Goal: Ask a question

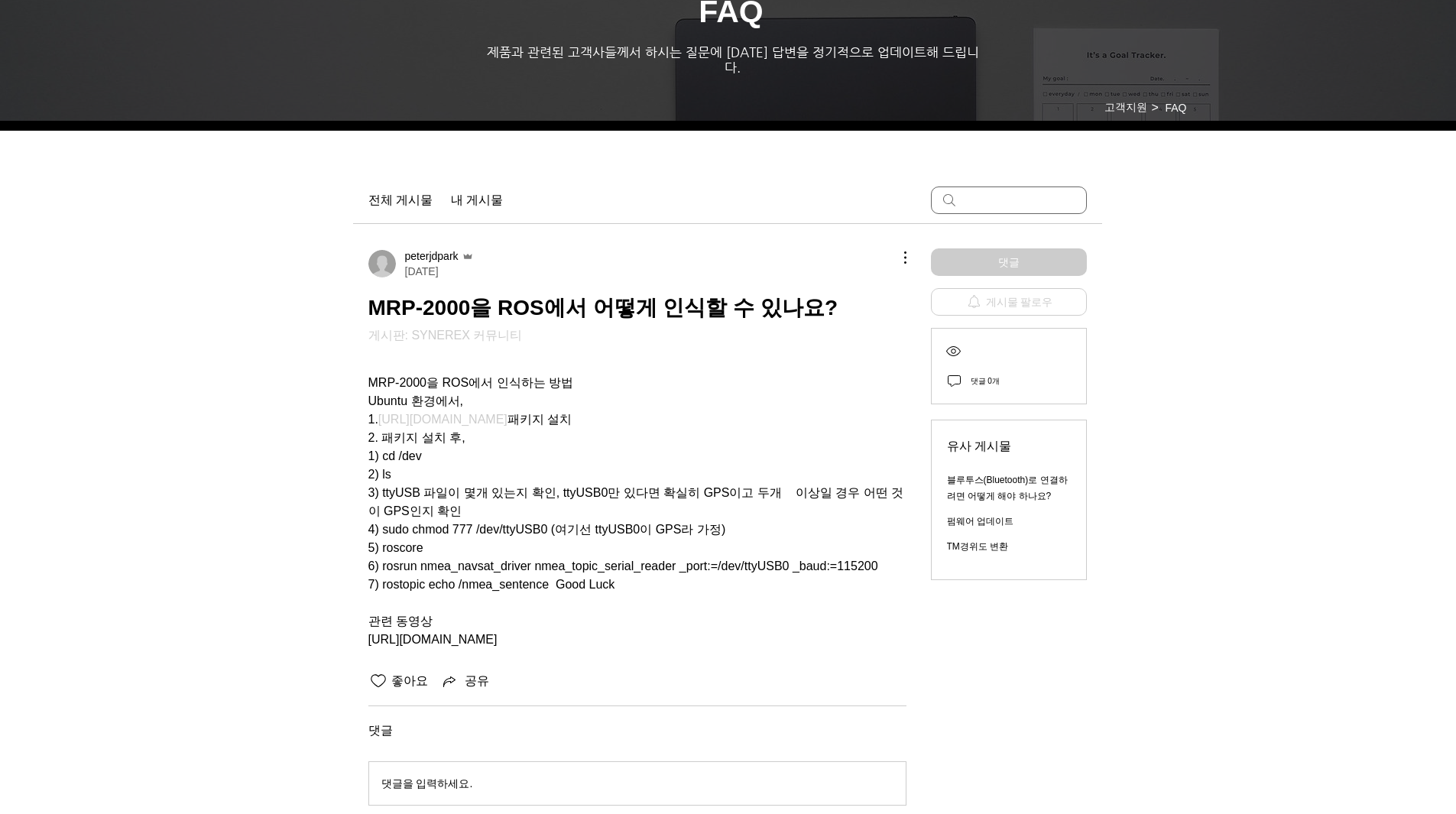
scroll to position [229, 0]
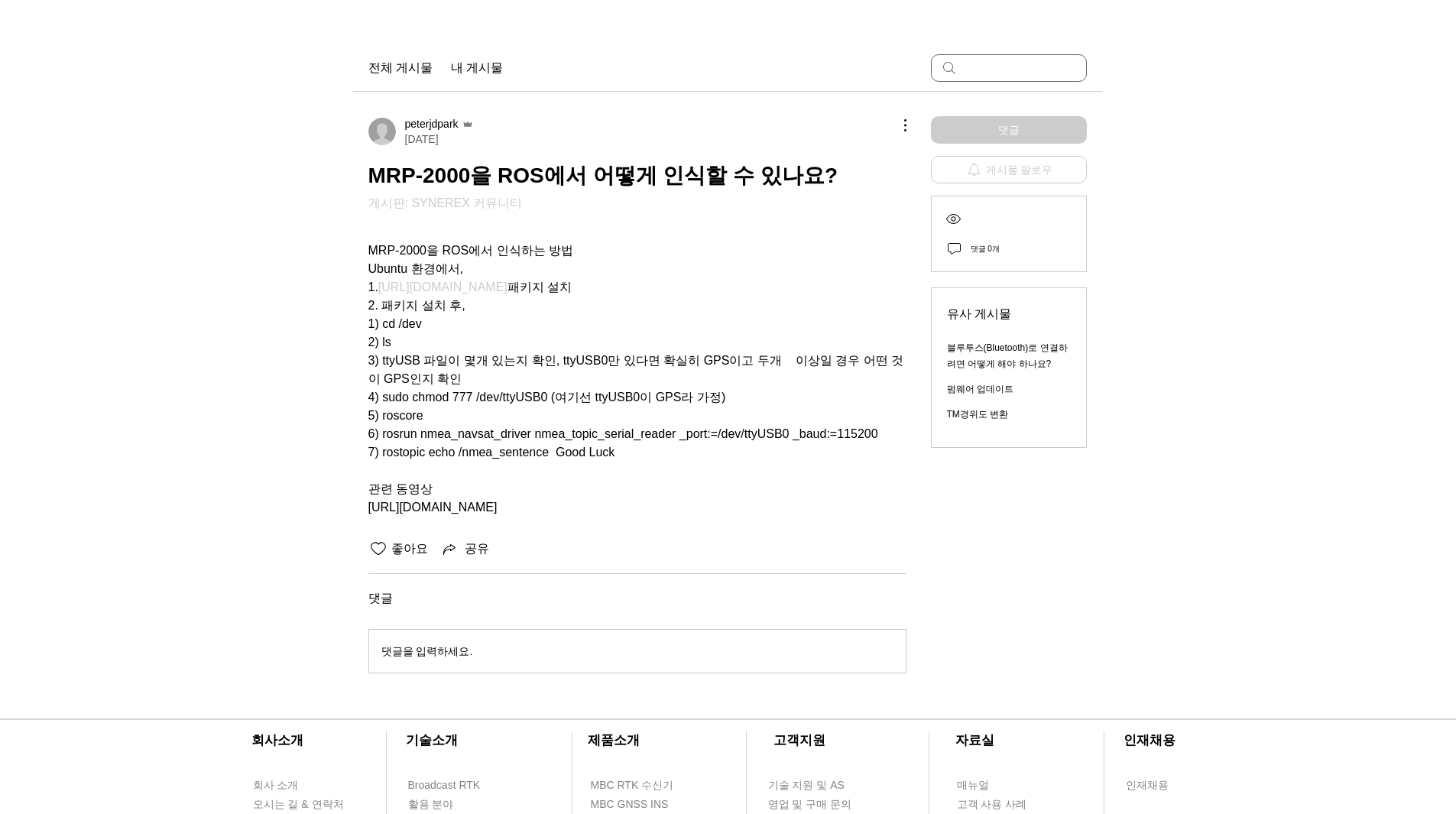
click at [727, 315] on span "1) cd /dev" at bounding box center [637, 323] width 538 height 18
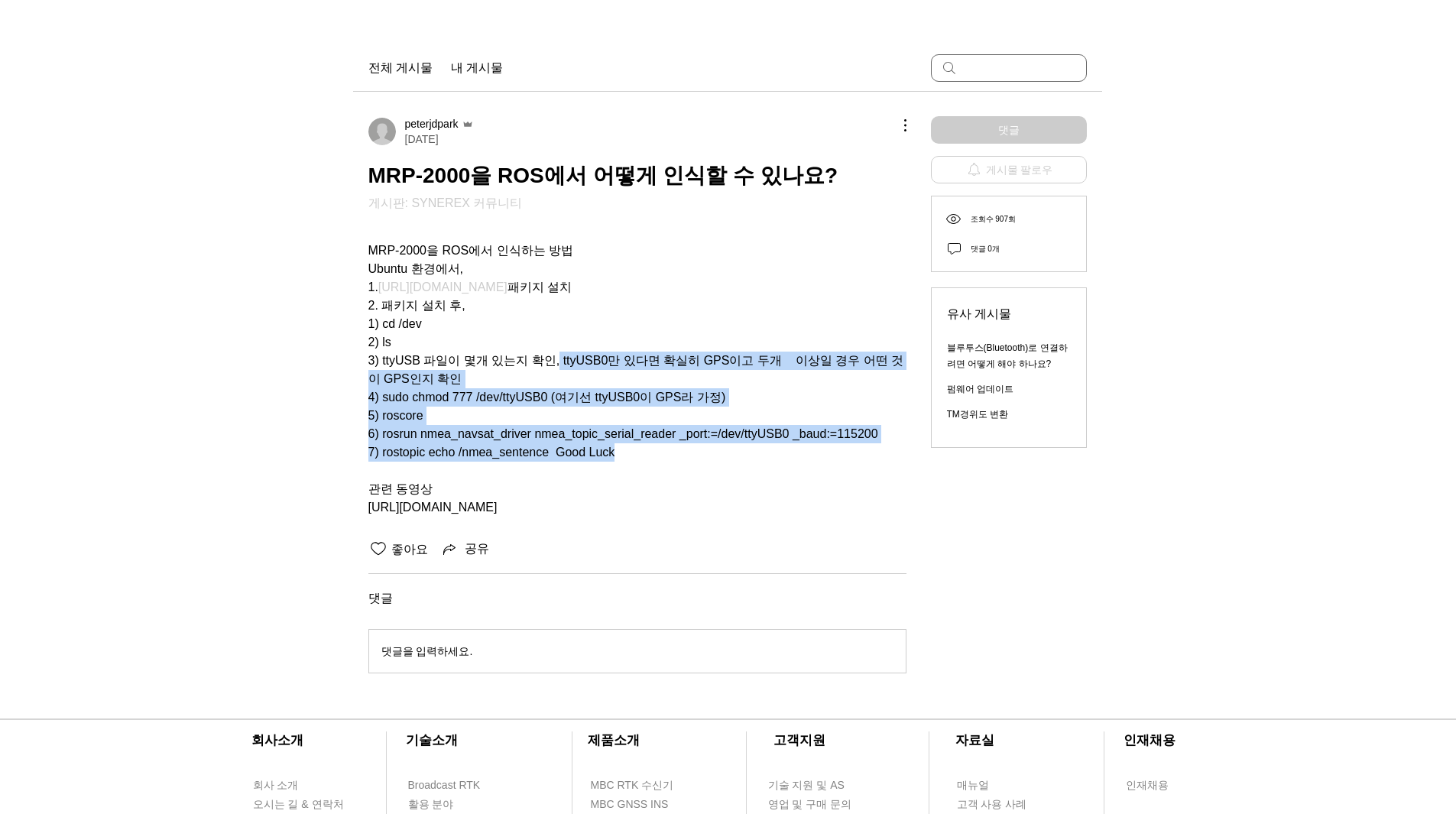
drag, startPoint x: 551, startPoint y: 347, endPoint x: 616, endPoint y: 437, distance: 111.0
click at [616, 437] on div "MRP-2000을 ROS에서 인식하는 방법 Ubuntu 환경에서, 1. [URL][DOMAIN_NAME] 패키지 설치 2. 패키지 설치 후, …" at bounding box center [637, 370] width 538 height 293
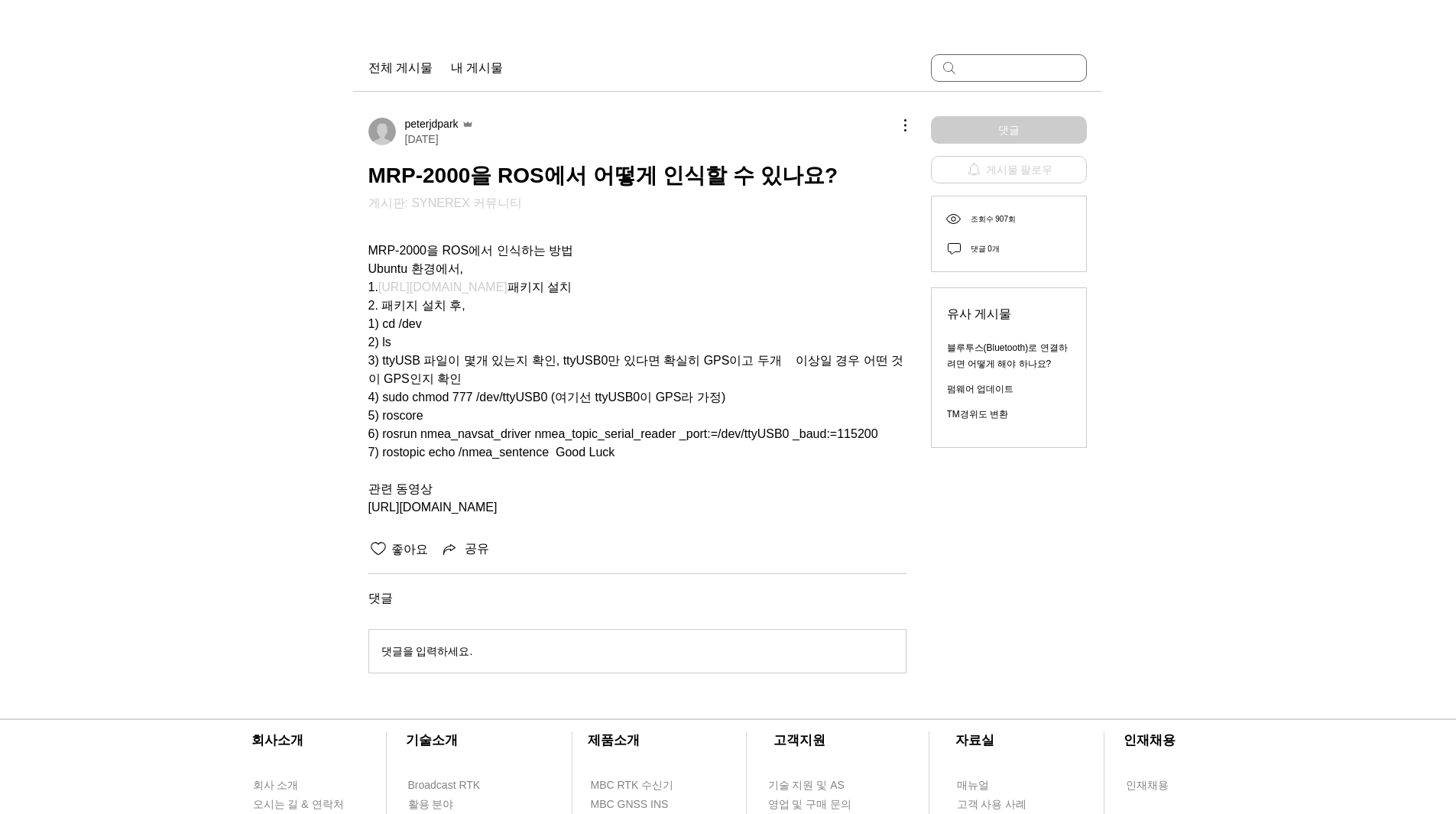
click at [596, 465] on span "main content" at bounding box center [637, 470] width 538 height 18
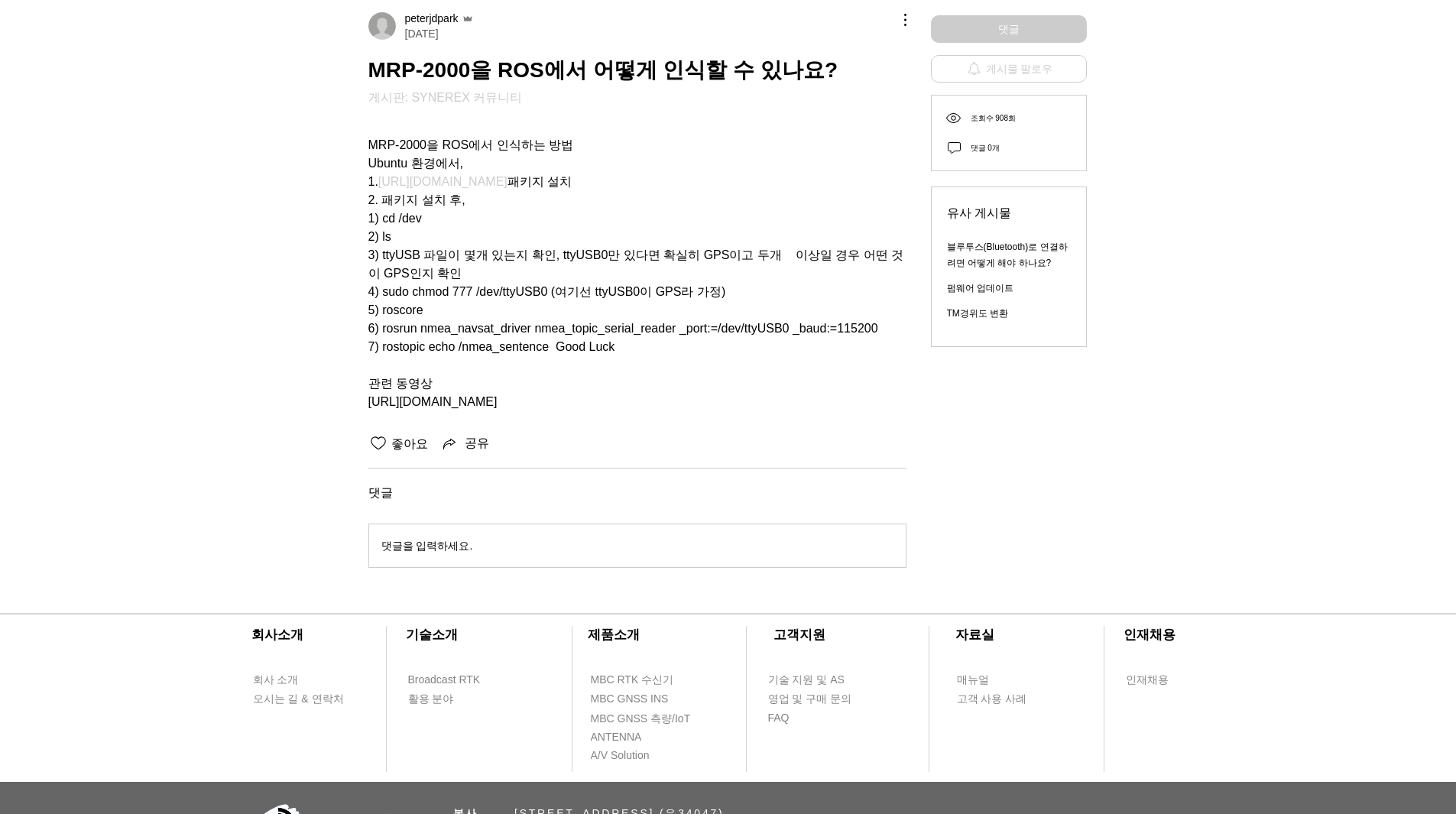
scroll to position [118, 0]
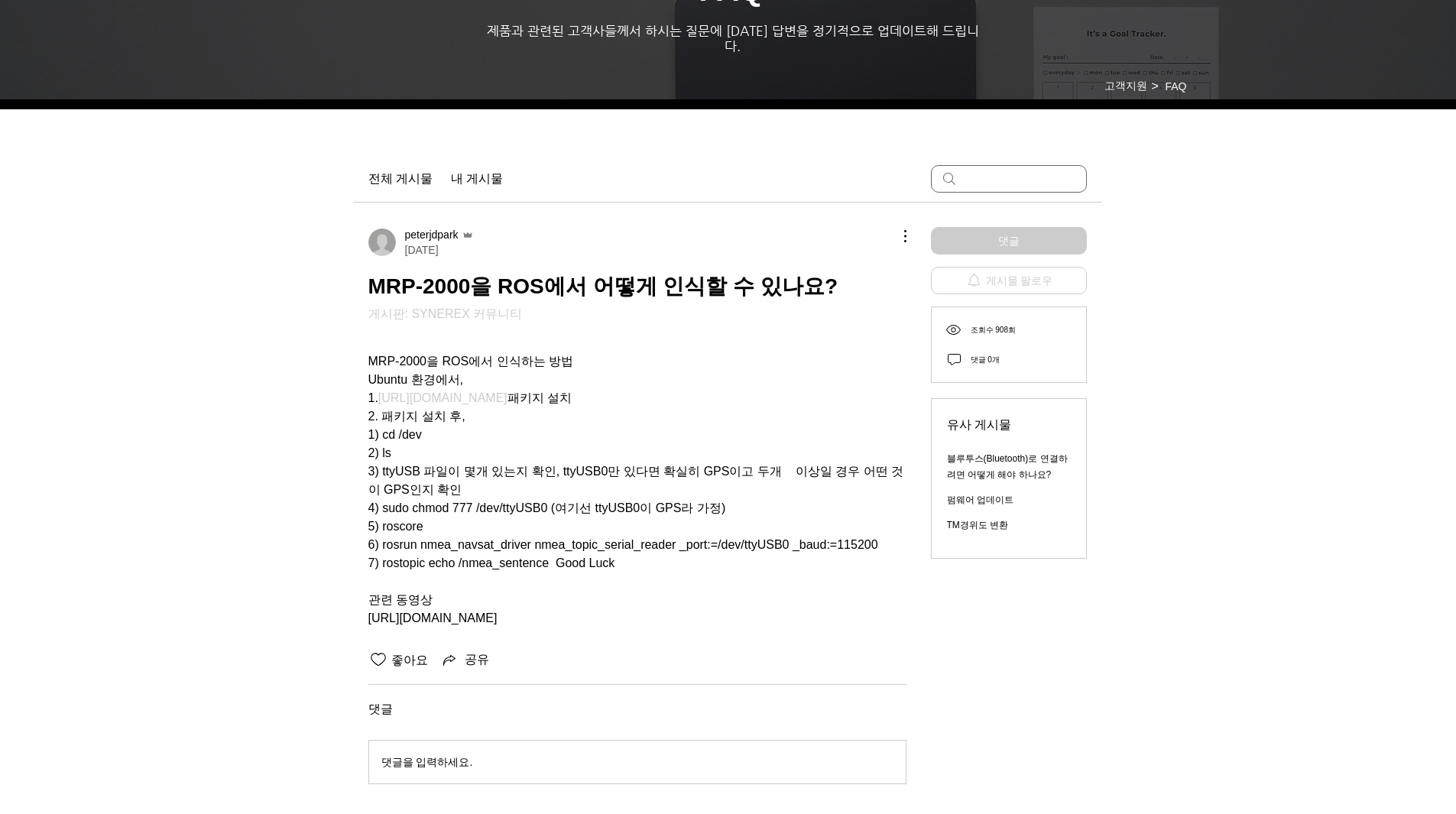
click at [665, 322] on div "peterjdpark [DATE] MRP-2000을 ROS에서 어떻게 인식할 수 있나요? 게시판: SYNEREX 커뮤니티 MRP-2000을 R…" at bounding box center [637, 448] width 538 height 442
click at [568, 613] on span "[URL][DOMAIN_NAME]" at bounding box center [637, 618] width 538 height 18
drag, startPoint x: 546, startPoint y: 607, endPoint x: 354, endPoint y: 606, distance: 192.0
click at [354, 606] on div "peterjdpark [DATE] MRP-2000을 ROS에서 어떻게 인식할 수 있나요? 게시판: SYNEREX 커뮤니티 MRP-2000을 R…" at bounding box center [727, 503] width 749 height 600
copy span "[URL][DOMAIN_NAME]"
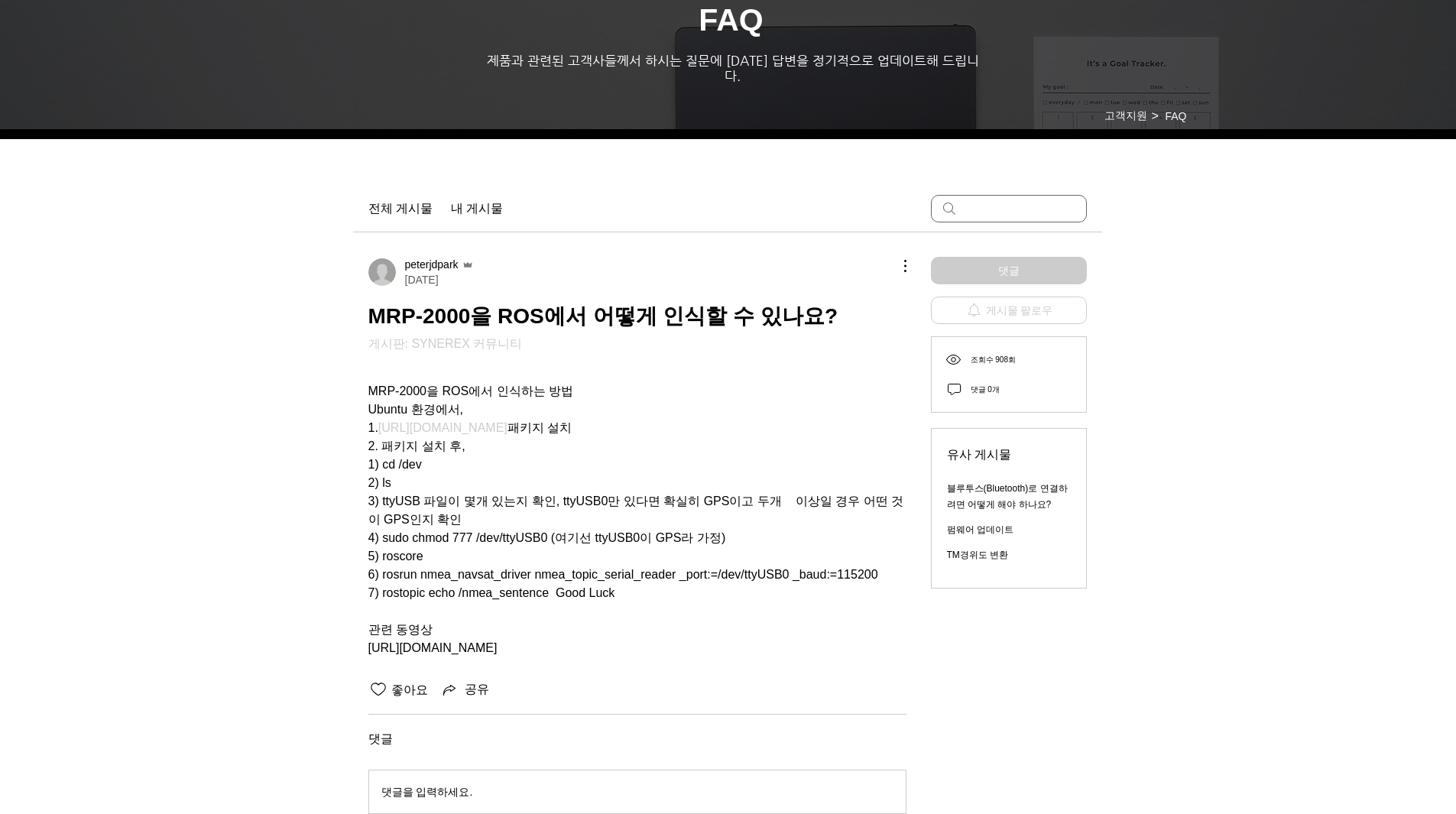
scroll to position [42, 0]
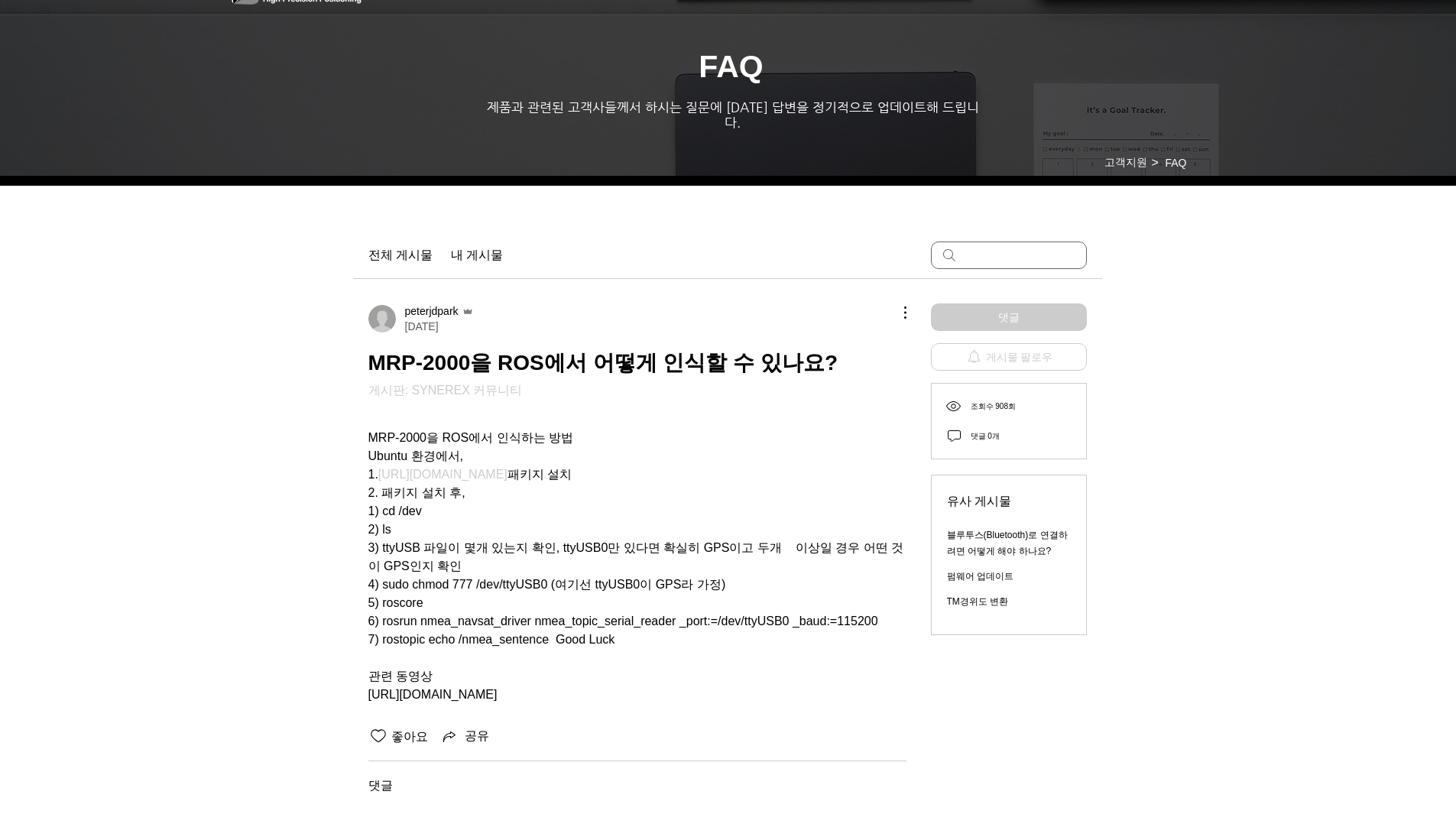
click at [323, 409] on div "main content" at bounding box center [728, 535] width 1456 height 687
drag, startPoint x: 346, startPoint y: 416, endPoint x: 503, endPoint y: 681, distance: 308.0
click at [503, 681] on section "FAQ 제품과 관련된 고객사들께서 하시는 질문에 [DATE] 답변을 정기적으로 업데이트해 드립니다. 고객지원 FAQ > 실제 작동 상태를 확인…" at bounding box center [728, 535] width 1456 height 687
click at [607, 707] on div "peterjdpark [DATE] MRP-2000을 ROS에서 어떻게 인식할 수 있나요? 게시판: SYNEREX 커뮤니티 MRP-2000을 R…" at bounding box center [637, 524] width 538 height 442
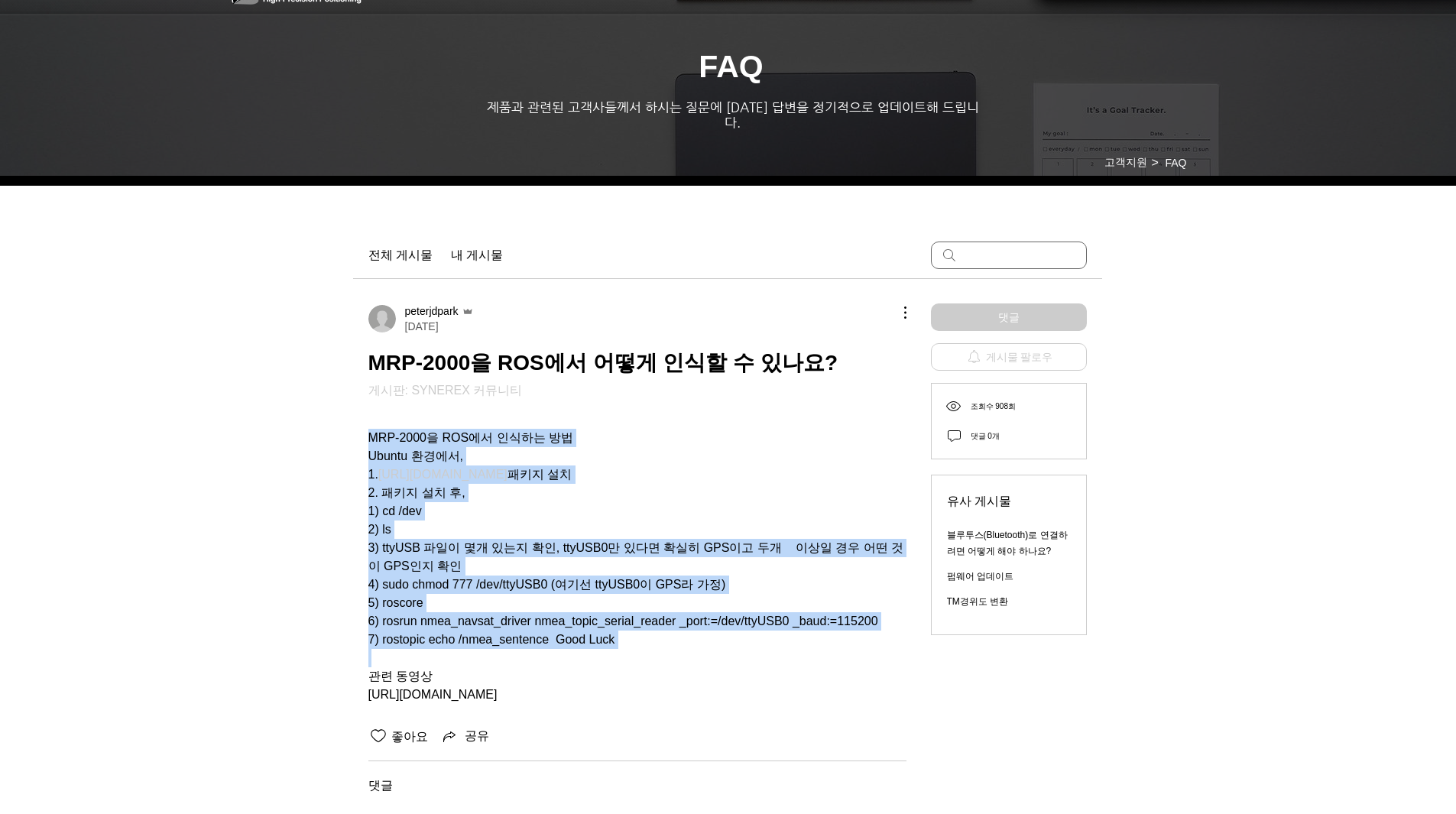
drag, startPoint x: 658, startPoint y: 641, endPoint x: 367, endPoint y: 432, distance: 358.3
click at [367, 432] on div "peterjdpark [DATE] MRP-2000을 ROS에서 어떻게 인식할 수 있나요? 게시판: SYNEREX 커뮤니티 MRP-2000을 R…" at bounding box center [727, 579] width 749 height 600
copy div "MRP-2000을 ROS에서 인식하는 방법 Ubuntu 환경에서, 1. [URL][DOMAIN_NAME] 패키지 설치 2. 패키지 설치 후, …"
click at [281, 530] on div "main content" at bounding box center [728, 535] width 1456 height 687
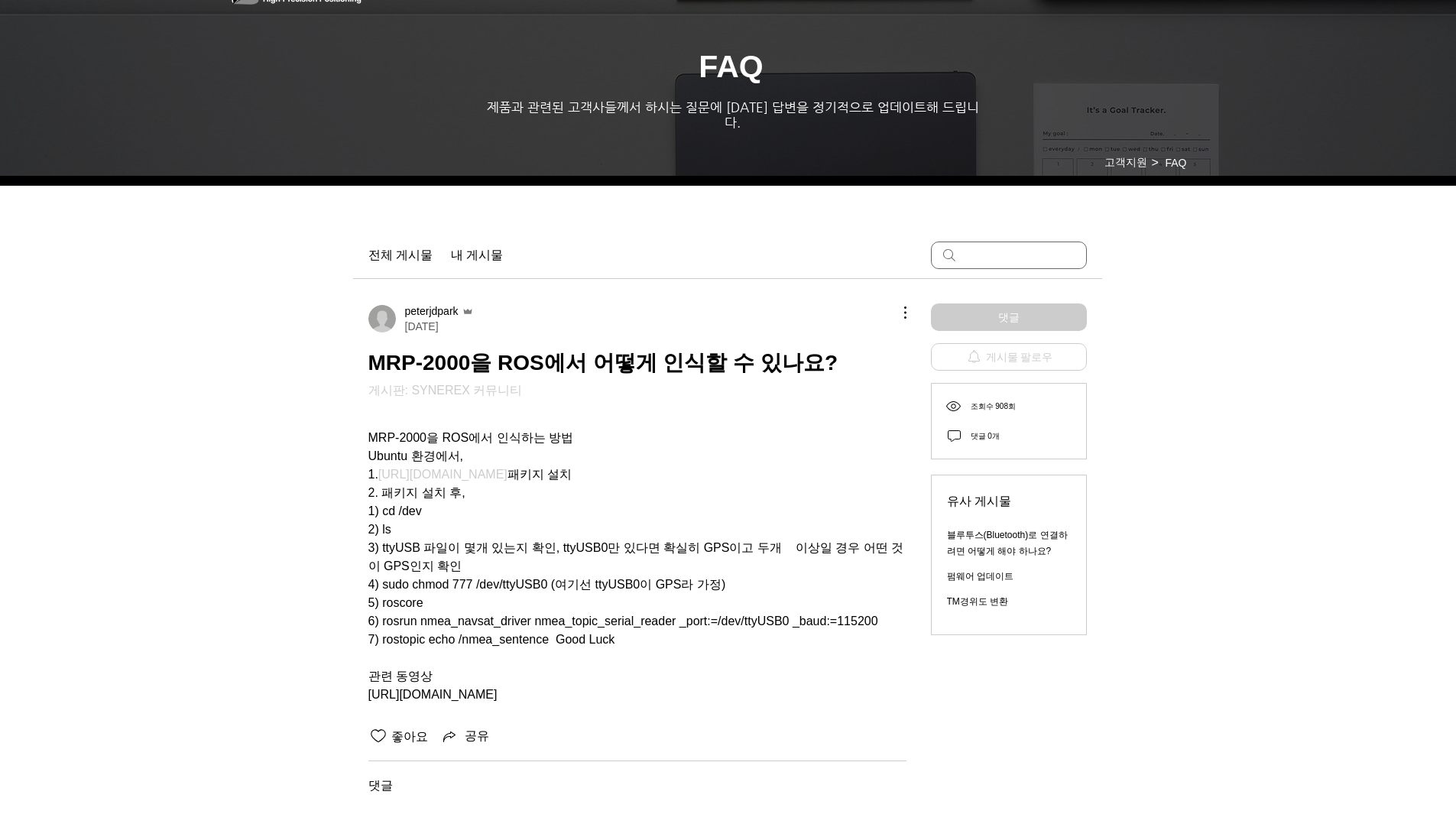
drag, startPoint x: 556, startPoint y: 684, endPoint x: 364, endPoint y: 690, distance: 192.1
click at [364, 690] on div "peterjdpark [DATE] MRP-2000을 ROS에서 어떻게 인식할 수 있나요? 게시판: SYNEREX 커뮤니티 MRP-2000을 R…" at bounding box center [727, 579] width 749 height 600
copy span "[URL][DOMAIN_NAME]"
